Goal: Information Seeking & Learning: Check status

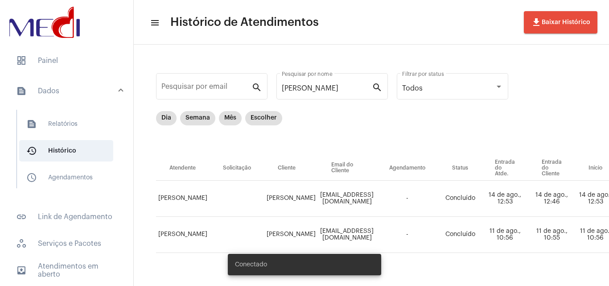
scroll to position [0, 293]
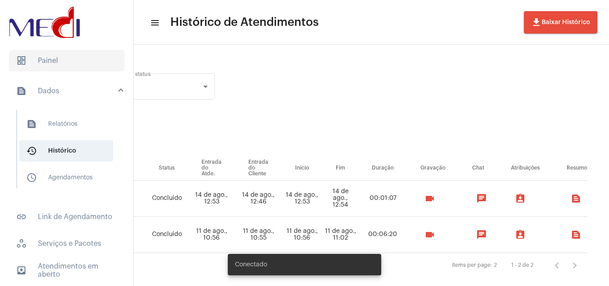
click at [63, 52] on span "dashboard Painel" at bounding box center [66, 60] width 115 height 21
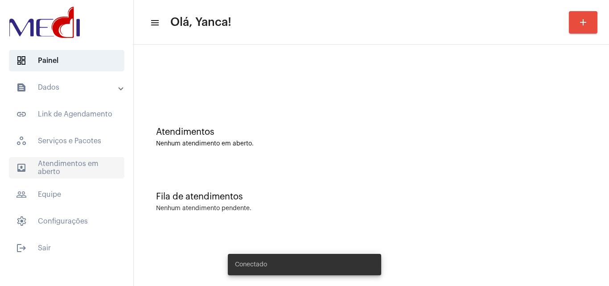
click at [77, 172] on span "outbox_outline Atendimentos em aberto" at bounding box center [66, 167] width 115 height 21
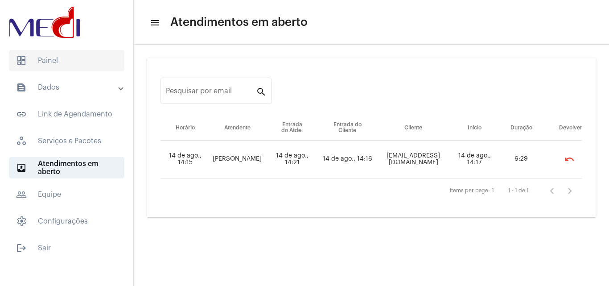
click at [81, 64] on span "dashboard Painel" at bounding box center [66, 60] width 115 height 21
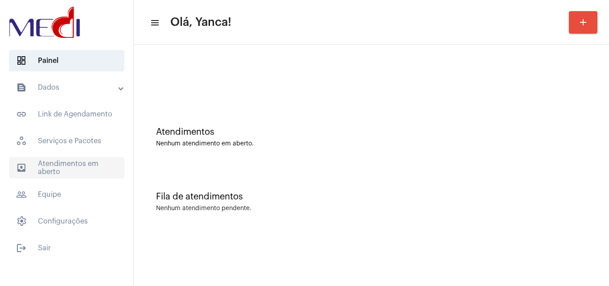
click at [90, 172] on span "outbox_outline Atendimentos em aberto" at bounding box center [66, 167] width 115 height 21
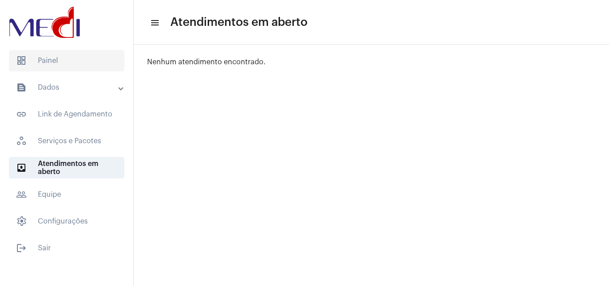
click at [90, 62] on span "dashboard Painel" at bounding box center [66, 60] width 115 height 21
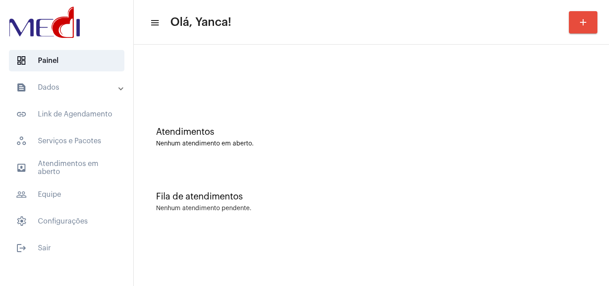
click at [72, 95] on mat-expansion-panel-header "text_snippet_outlined Dados" at bounding box center [69, 87] width 128 height 21
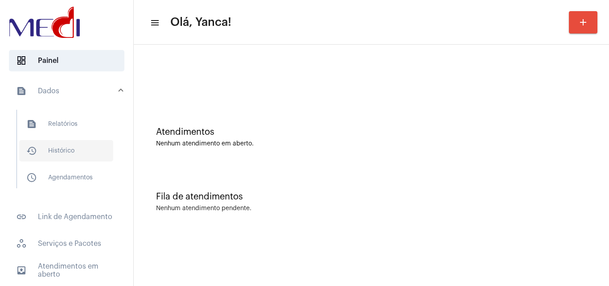
click at [72, 146] on span "history_outlined Histórico" at bounding box center [66, 150] width 94 height 21
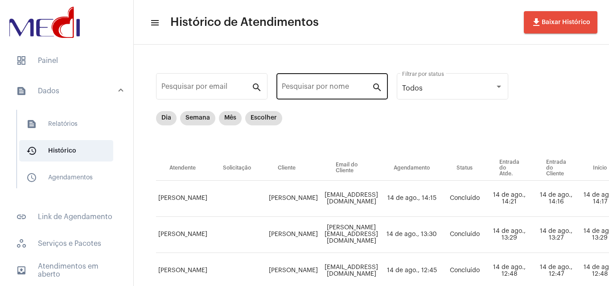
click at [322, 88] on input "Pesquisar por nome" at bounding box center [327, 88] width 90 height 8
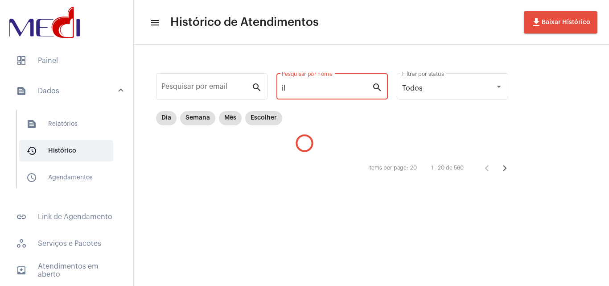
type input "i"
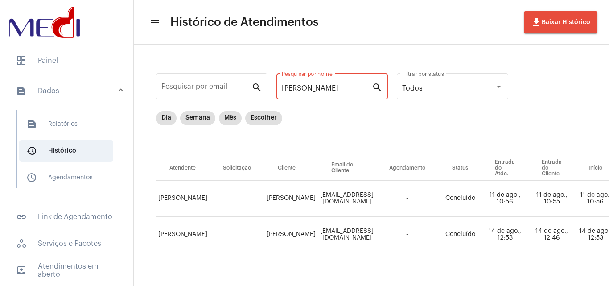
scroll to position [0, 321]
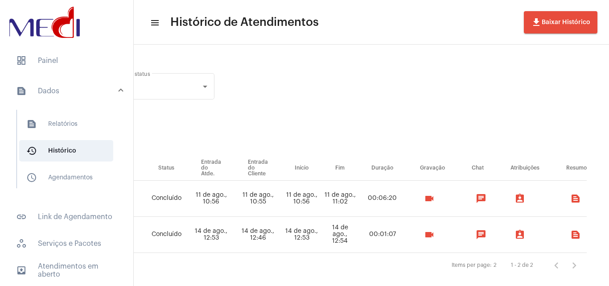
type input "[PERSON_NAME]"
click at [424, 235] on mat-icon "videocam" at bounding box center [429, 234] width 11 height 11
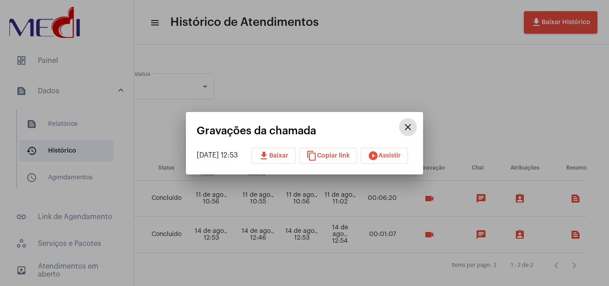
click at [388, 157] on span "play_circle_filled Assistir" at bounding box center [384, 155] width 33 height 6
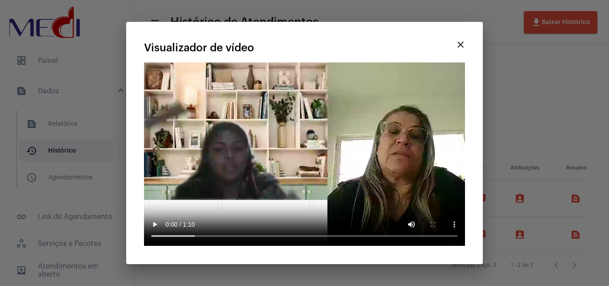
drag, startPoint x: 403, startPoint y: 89, endPoint x: 430, endPoint y: 70, distance: 32.8
click at [404, 88] on video "Seu navegador não suporta a reprodução deste vídeo." at bounding box center [304, 153] width 321 height 183
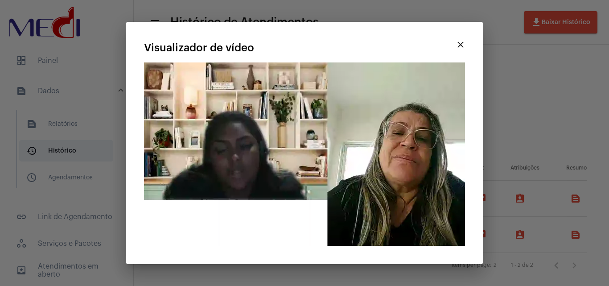
click at [458, 49] on mat-icon "close" at bounding box center [460, 44] width 11 height 11
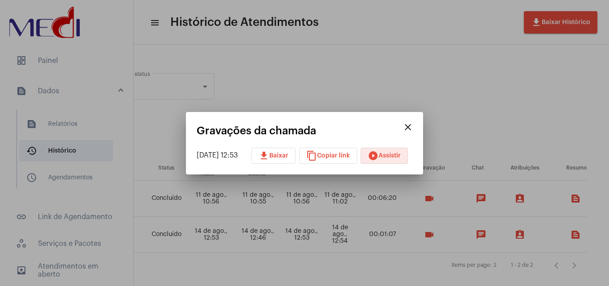
click at [288, 157] on span "download Baixar" at bounding box center [274, 155] width 30 height 6
